Goal: Information Seeking & Learning: Learn about a topic

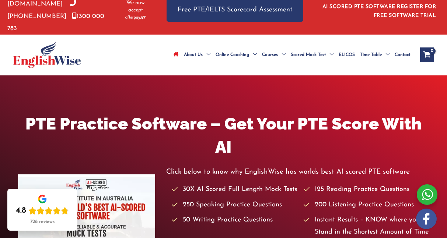
scroll to position [17, 0]
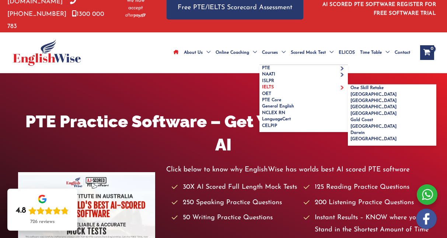
click at [273, 84] on link "IELTS" at bounding box center [303, 87] width 88 height 6
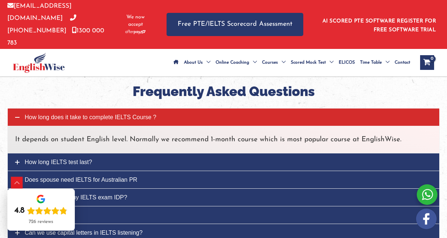
scroll to position [883, 0]
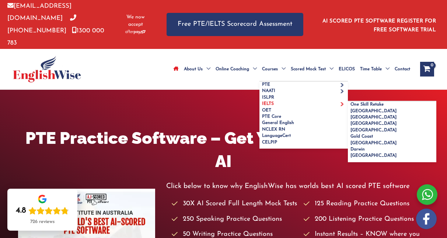
click at [277, 101] on link "IELTS" at bounding box center [303, 104] width 88 height 6
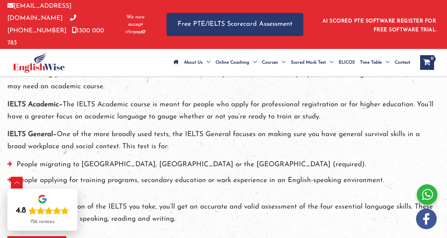
scroll to position [218, 0]
